Goal: Information Seeking & Learning: Learn about a topic

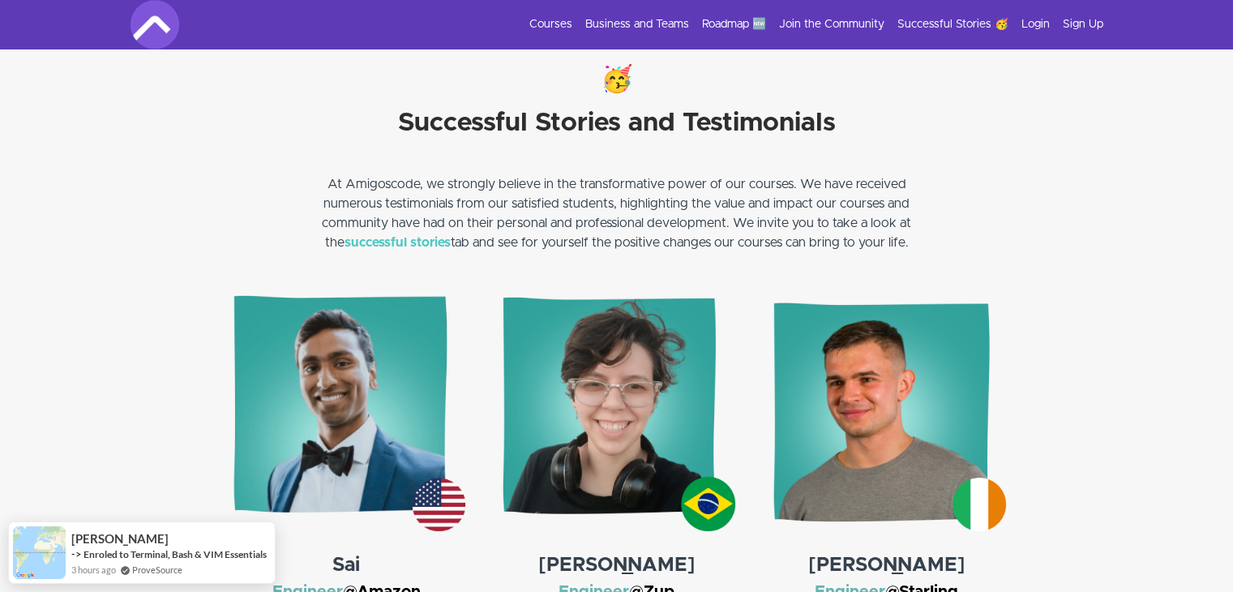
scroll to position [2270, 0]
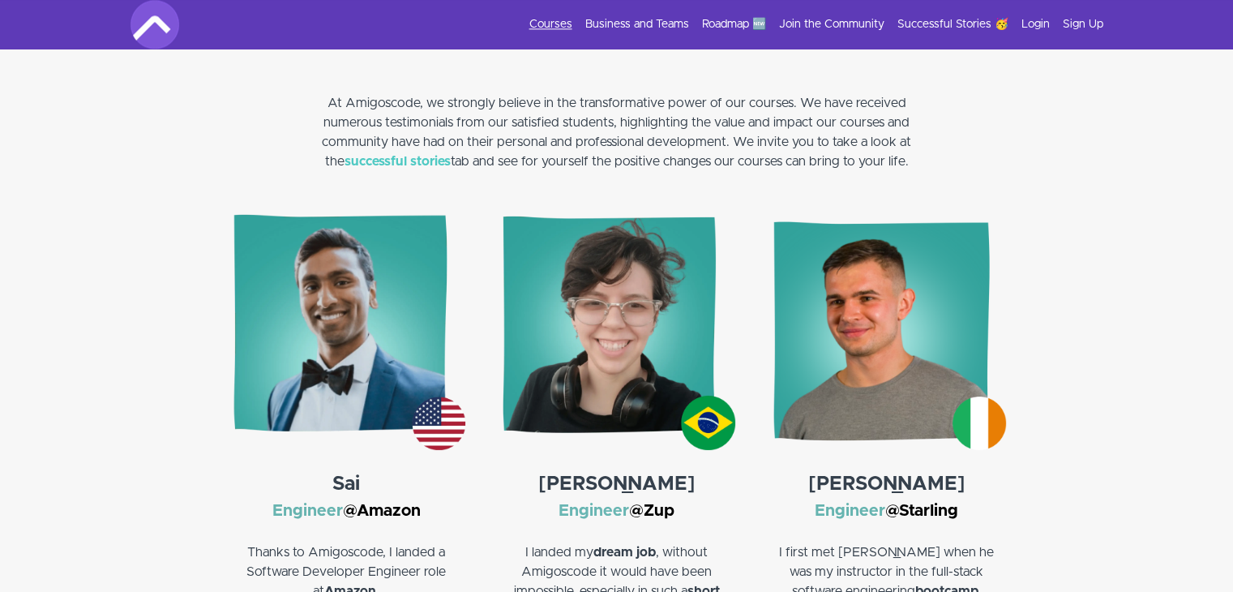
click at [550, 24] on link "Courses" at bounding box center [550, 24] width 43 height 16
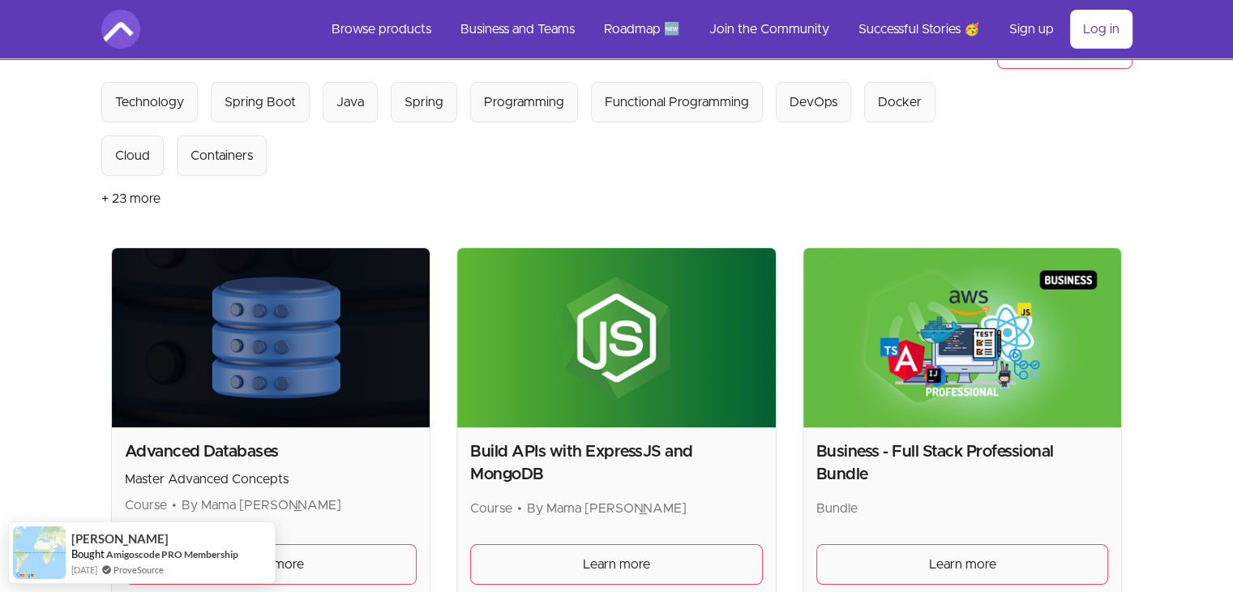
scroll to position [324, 0]
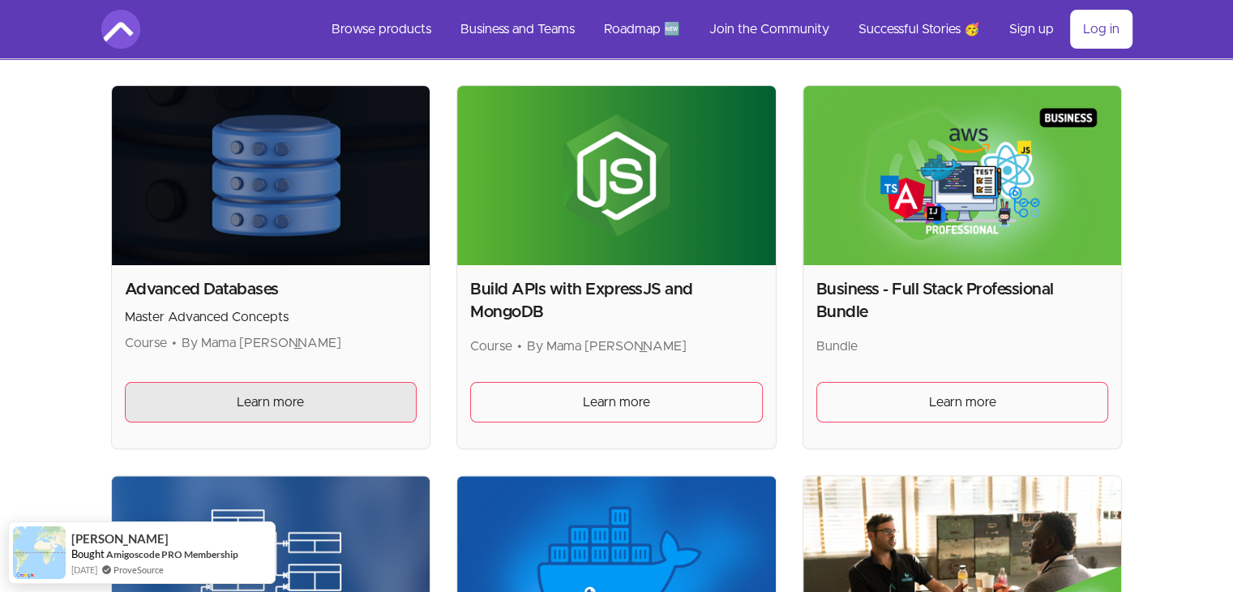
click at [217, 388] on link "Learn more" at bounding box center [271, 402] width 293 height 41
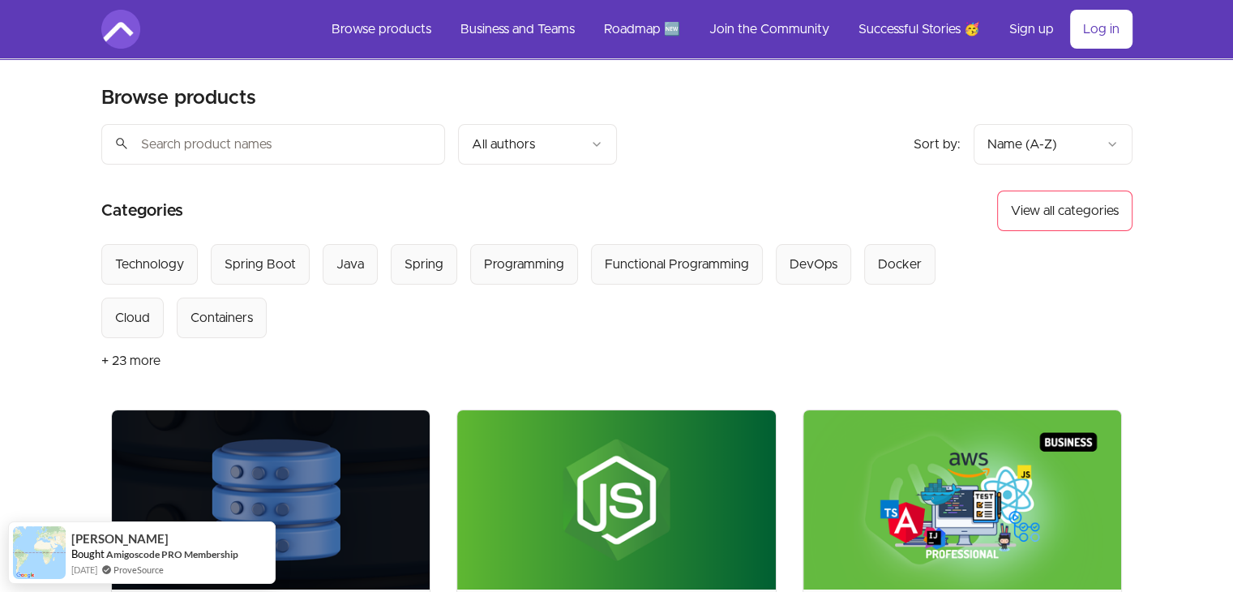
drag, startPoint x: 32, startPoint y: 189, endPoint x: 126, endPoint y: -28, distance: 236.7
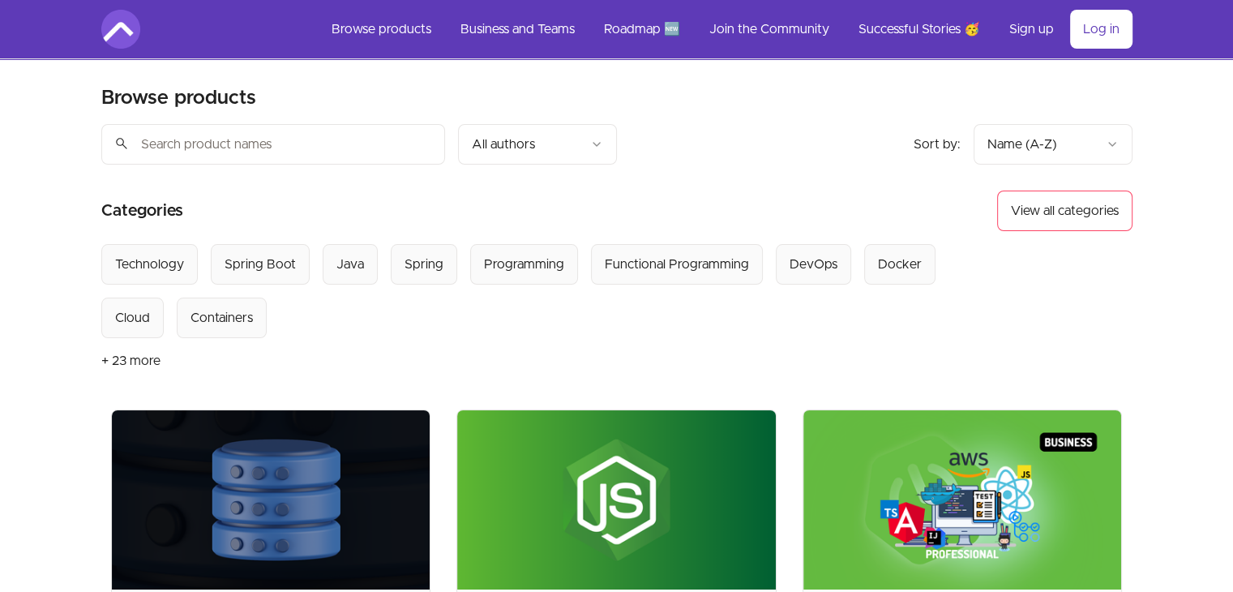
click at [114, 360] on button "+ 23 more" at bounding box center [130, 360] width 59 height 45
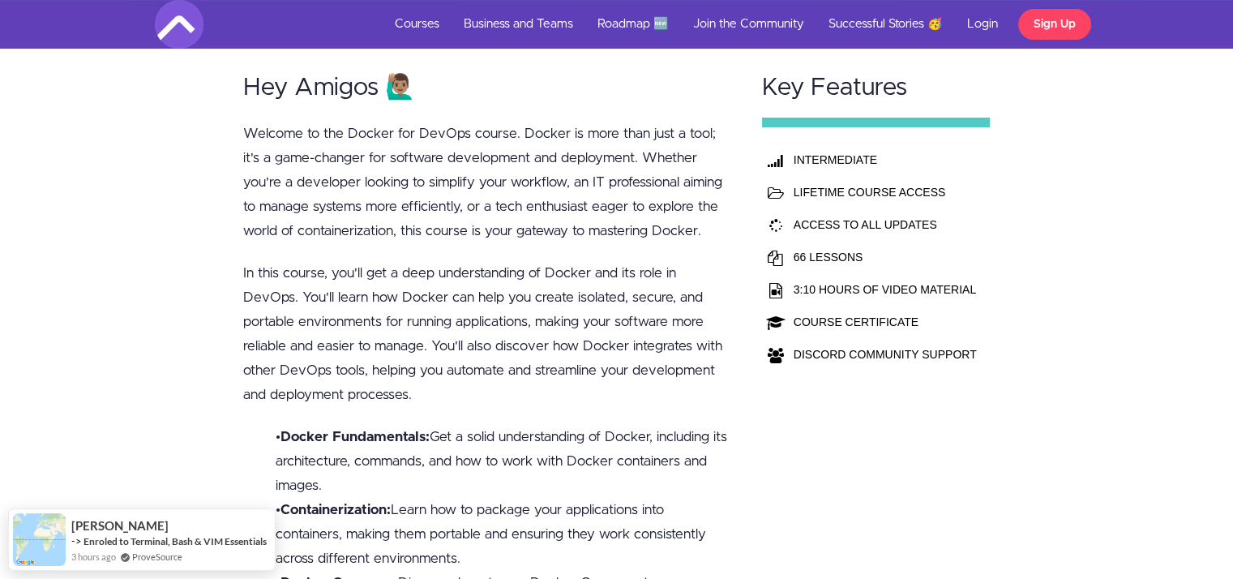
scroll to position [486, 0]
